Goal: Information Seeking & Learning: Stay updated

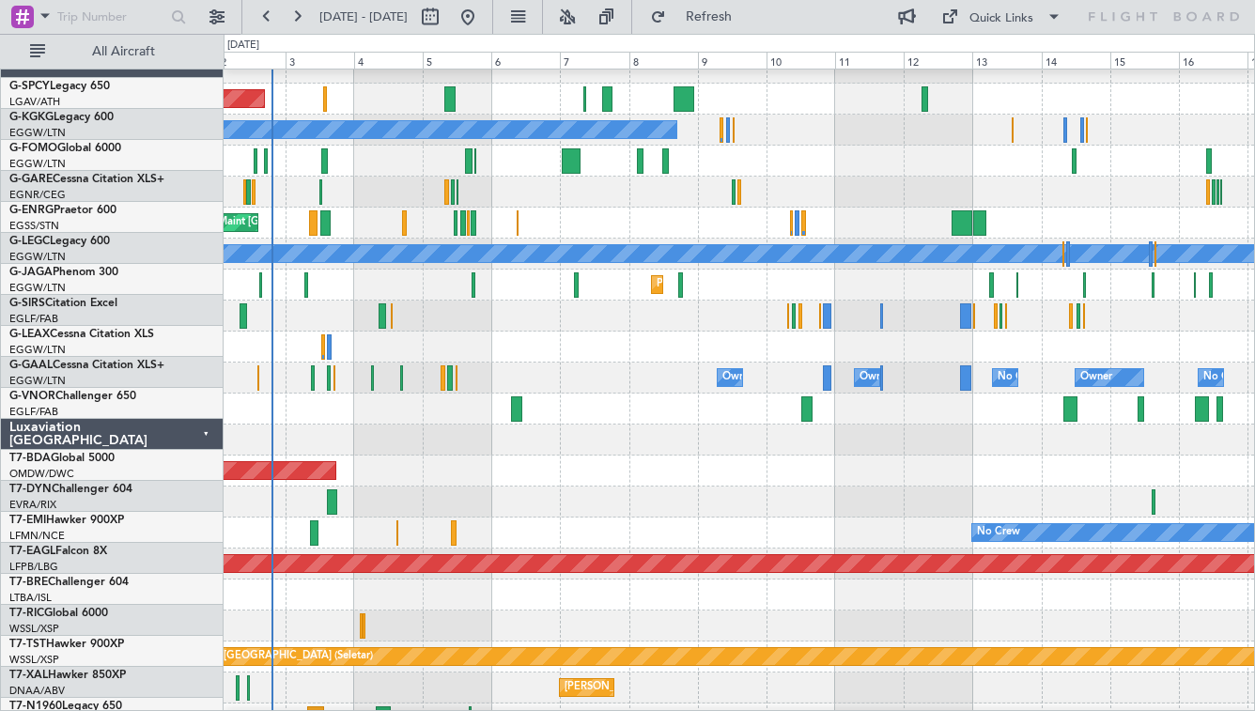
scroll to position [177, 0]
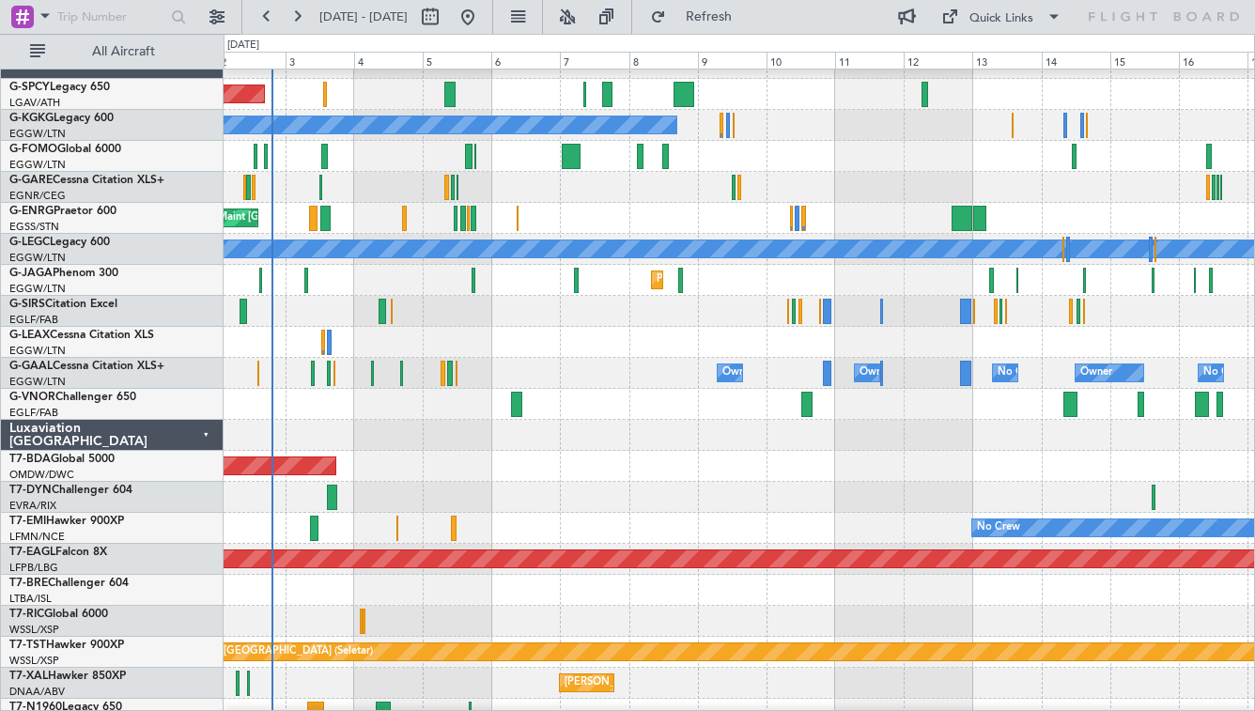
click at [201, 440] on div "Luxaviation [GEOGRAPHIC_DATA]" at bounding box center [112, 435] width 223 height 31
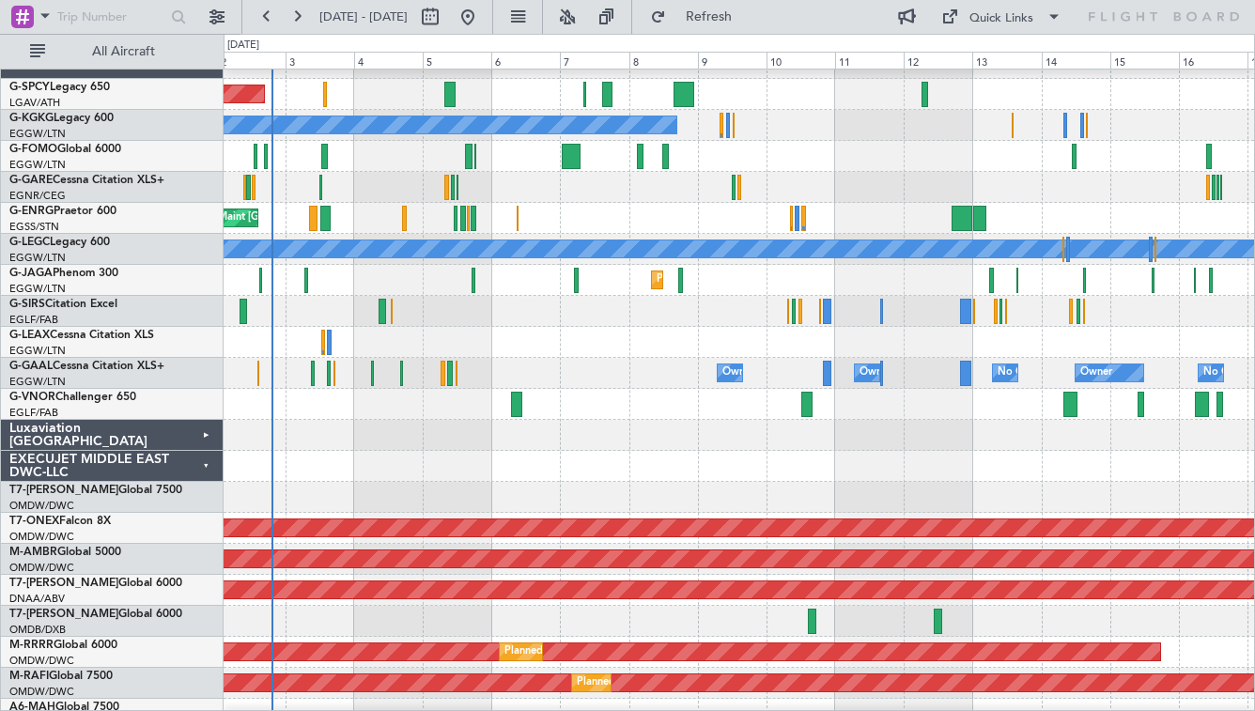
click at [202, 465] on div "EXECUJET MIDDLE EAST DWC-LLC" at bounding box center [112, 466] width 223 height 31
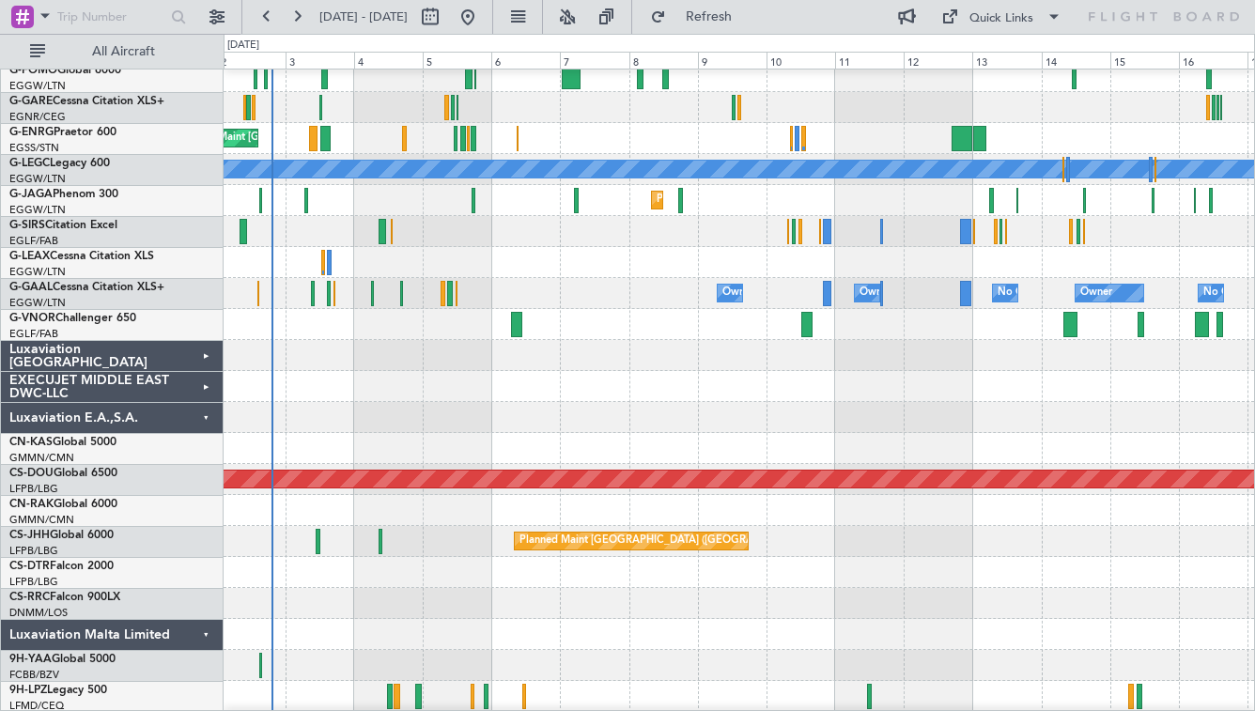
scroll to position [256, 0]
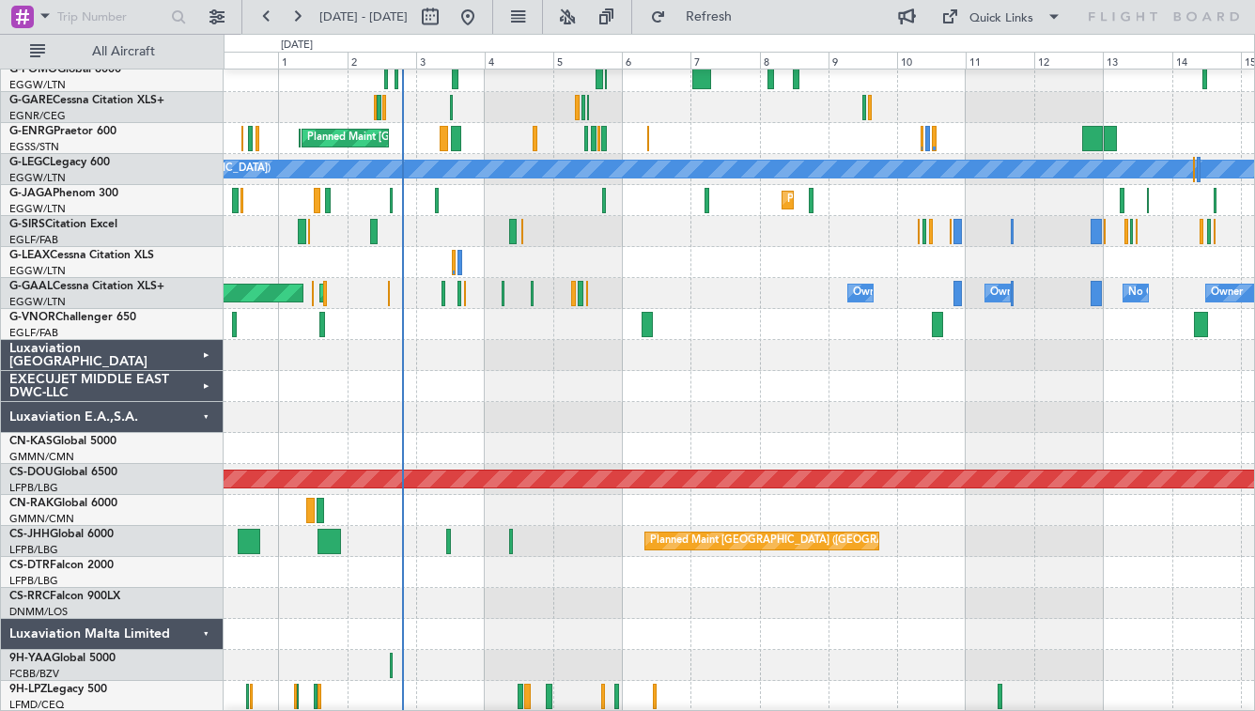
click at [376, 549] on div "Planned Maint [GEOGRAPHIC_DATA] ([GEOGRAPHIC_DATA])" at bounding box center [739, 541] width 1030 height 31
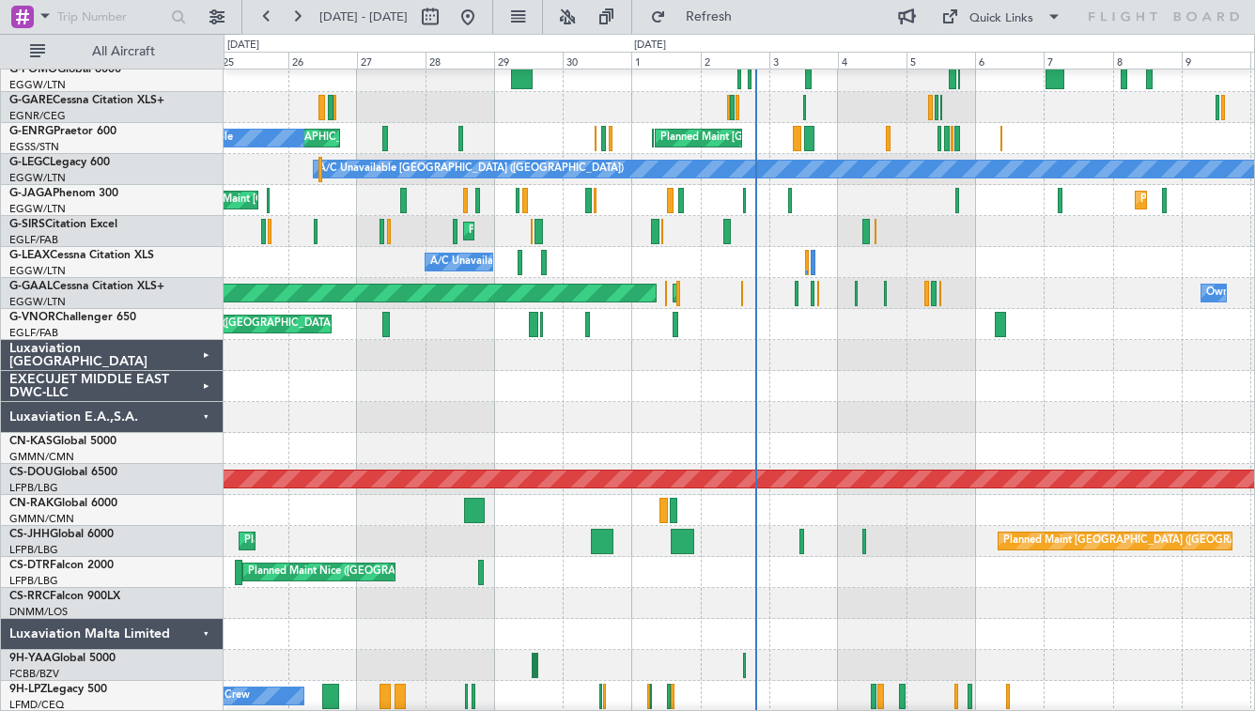
scroll to position [253, 0]
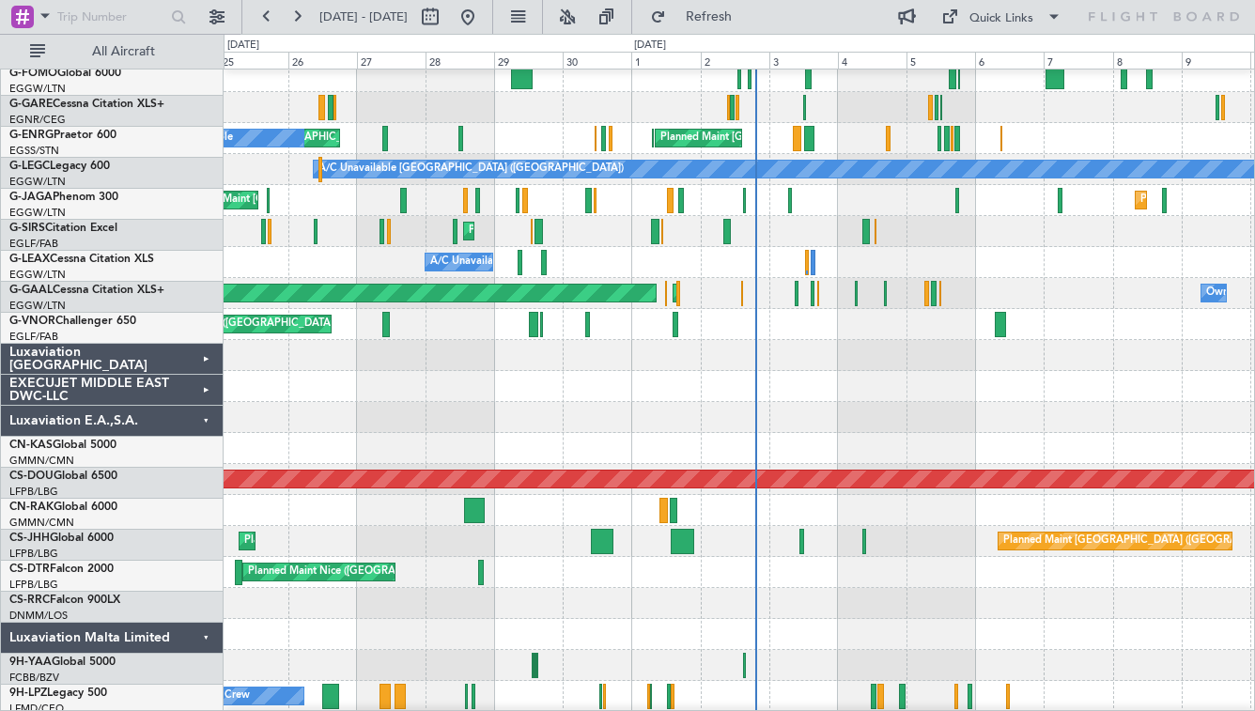
click at [667, 605] on div at bounding box center [739, 603] width 1030 height 31
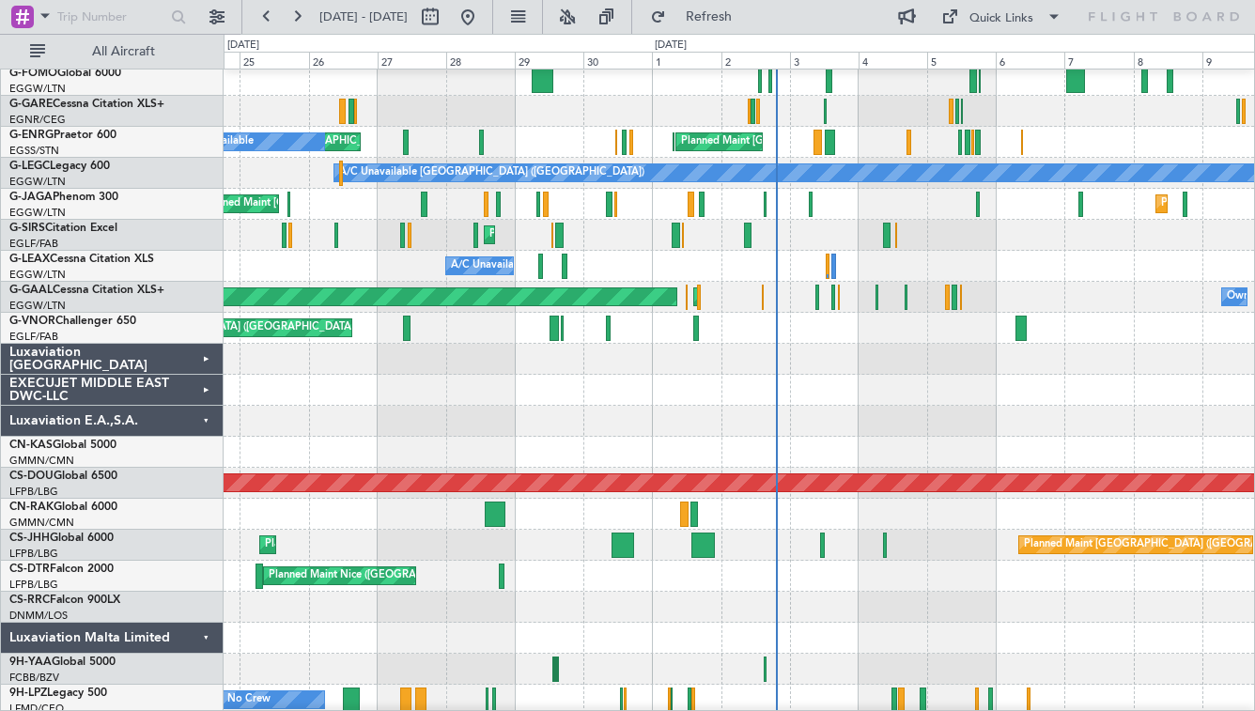
click at [214, 422] on div "Luxaviation E.A.,S.A." at bounding box center [112, 421] width 223 height 31
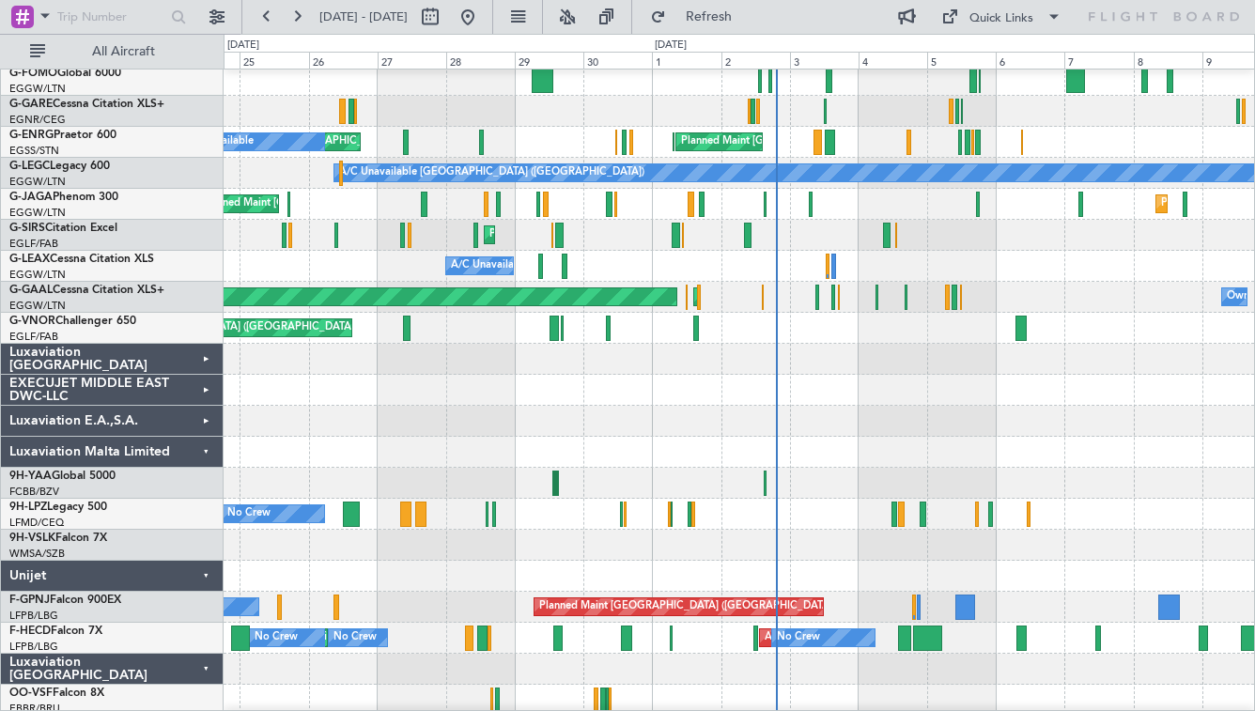
click at [208, 570] on div "Unijet" at bounding box center [112, 576] width 223 height 31
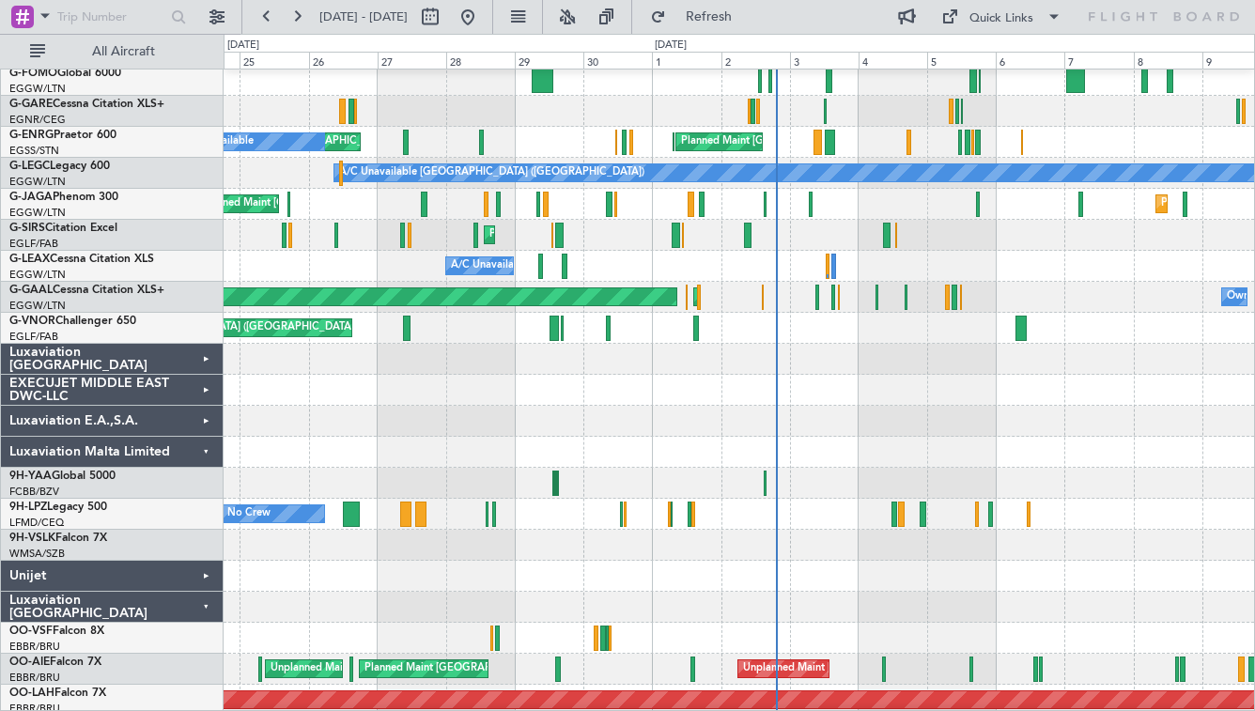
click at [203, 446] on div "Luxaviation Malta Limited" at bounding box center [112, 452] width 223 height 31
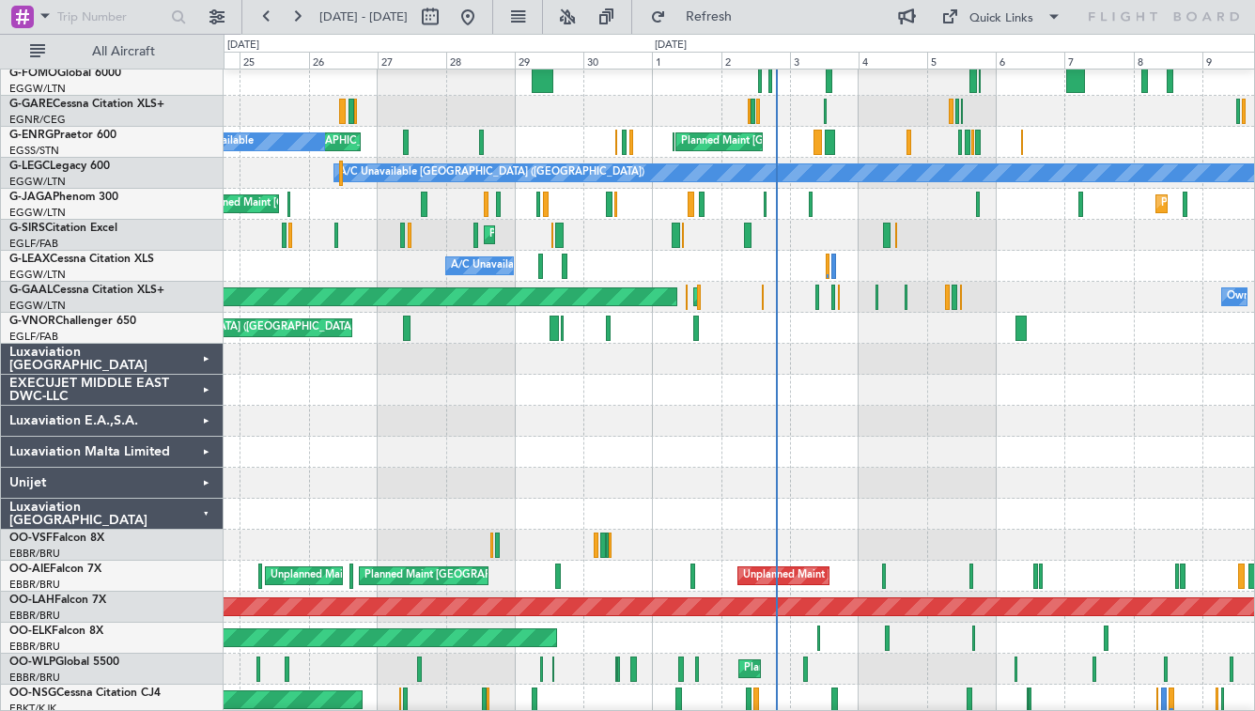
click at [212, 507] on div "Luxaviation [GEOGRAPHIC_DATA]" at bounding box center [112, 514] width 223 height 31
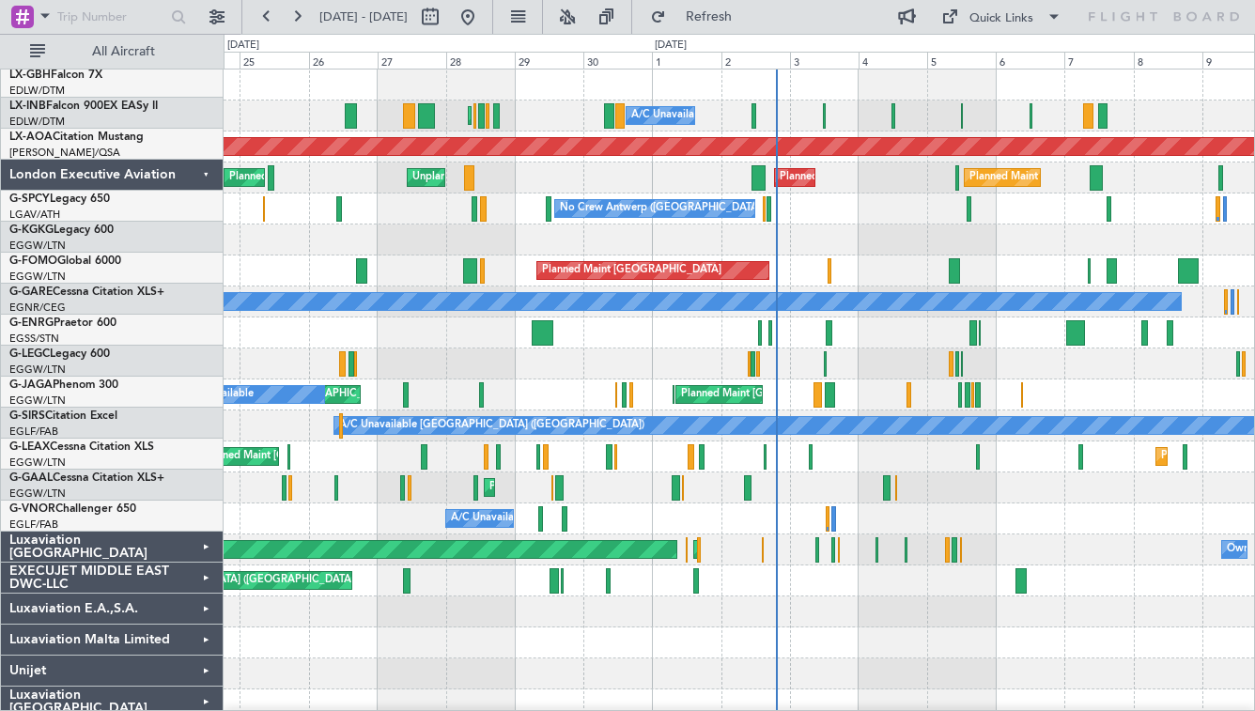
scroll to position [0, 0]
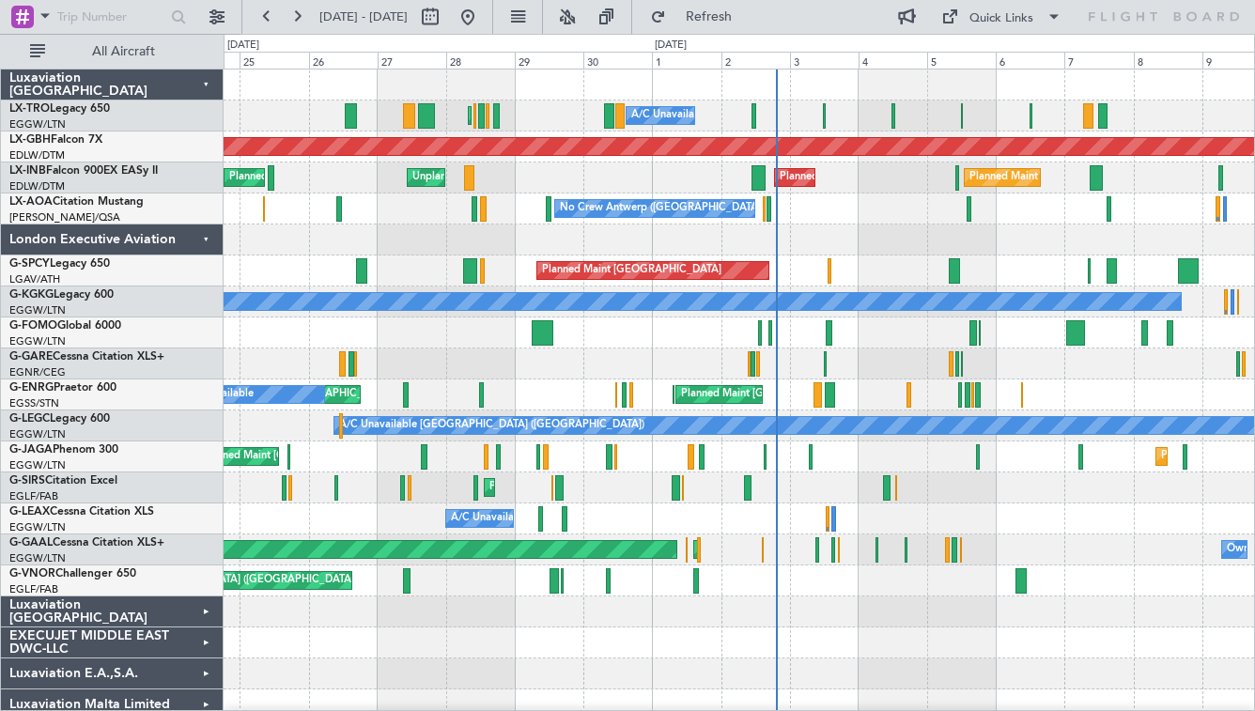
click at [200, 237] on div "London Executive Aviation" at bounding box center [112, 239] width 223 height 31
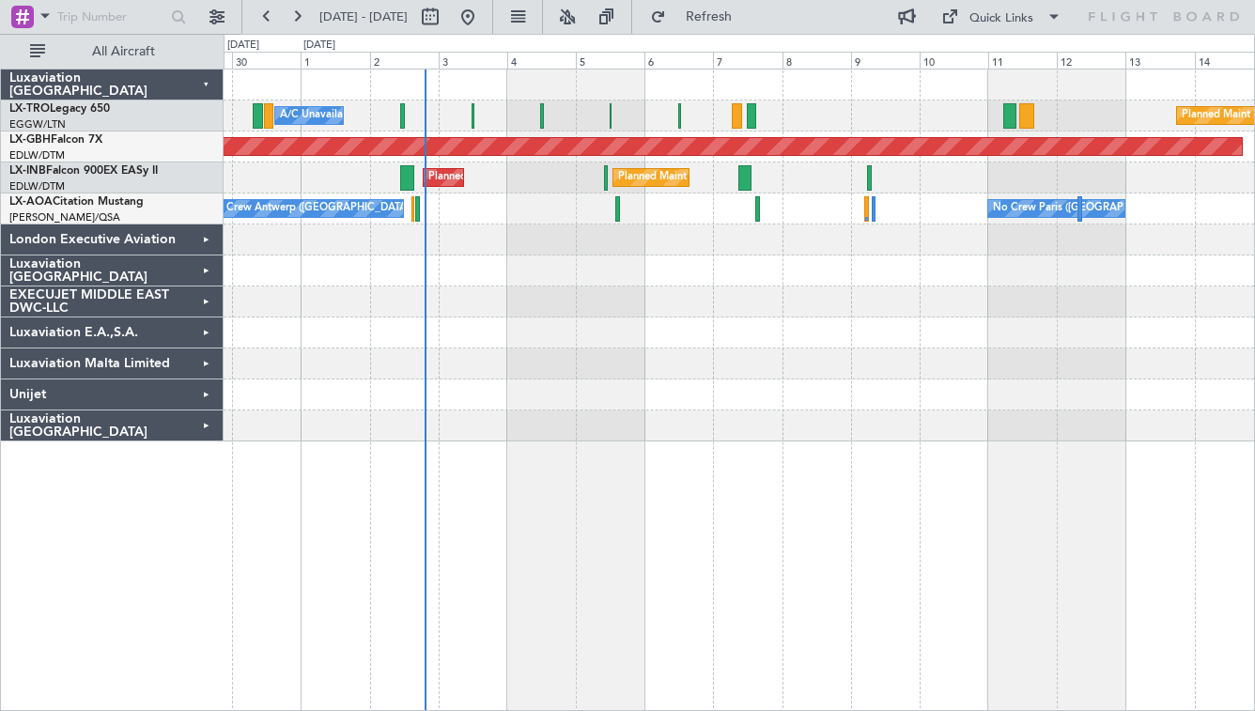
click at [663, 349] on div "A/C Unavailable Planned Maint [GEOGRAPHIC_DATA] (Riga Intl) Planned Maint [GEOG…" at bounding box center [739, 255] width 1030 height 372
